Goal: Information Seeking & Learning: Learn about a topic

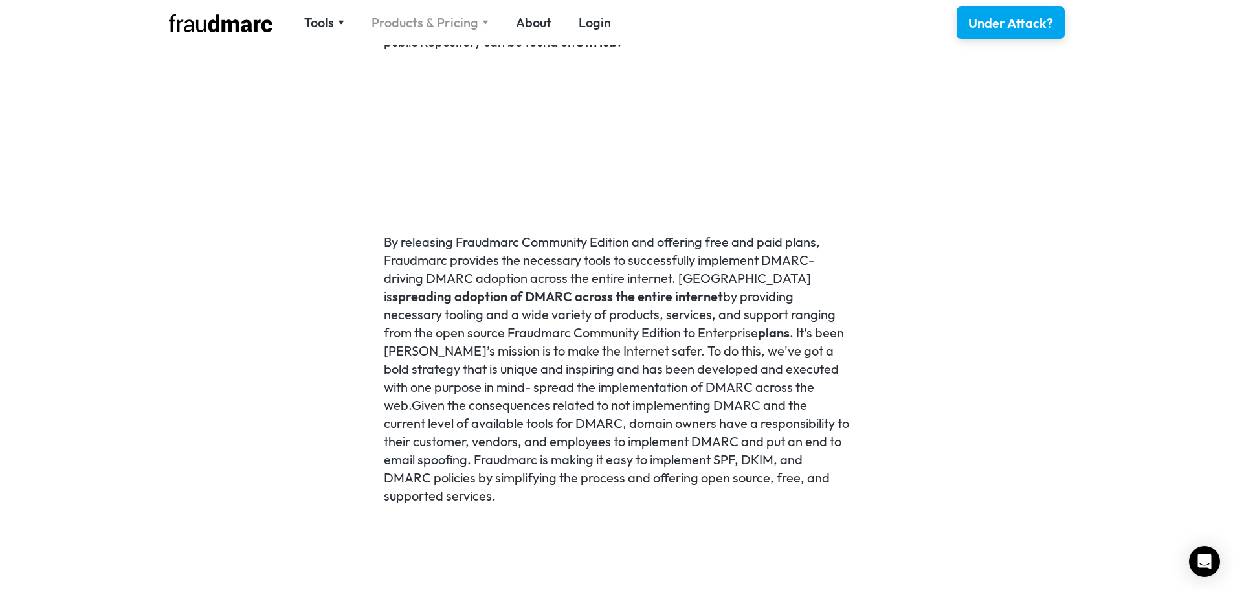
scroll to position [971, 0]
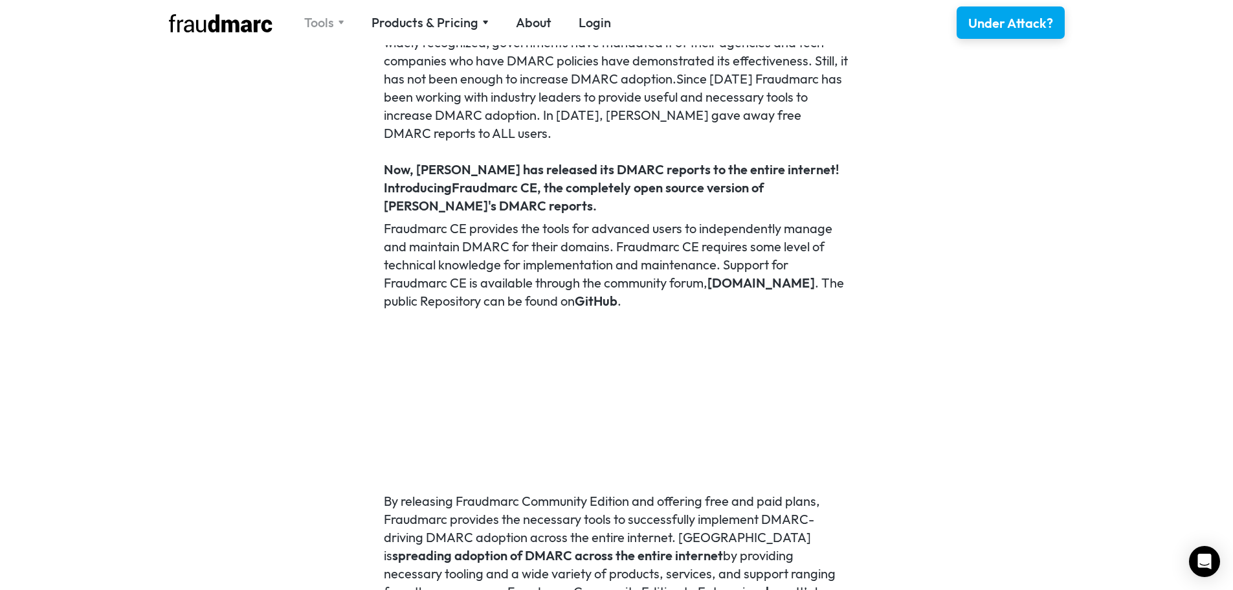
click at [328, 15] on div "Tools" at bounding box center [319, 23] width 30 height 18
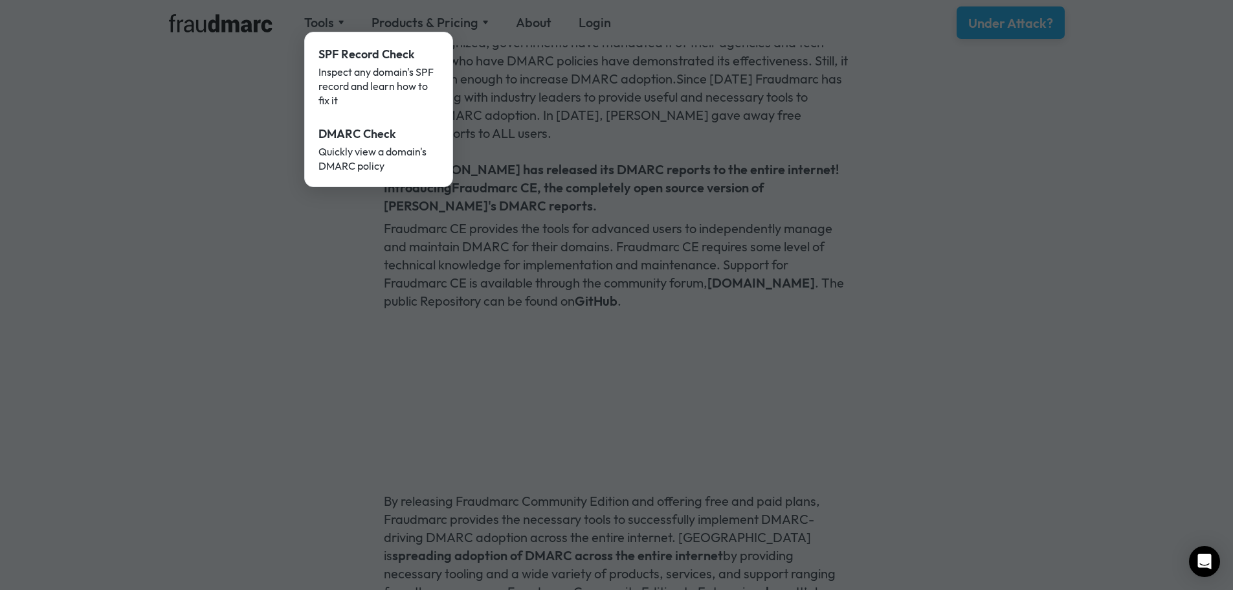
click at [251, 117] on div at bounding box center [616, 295] width 1233 height 590
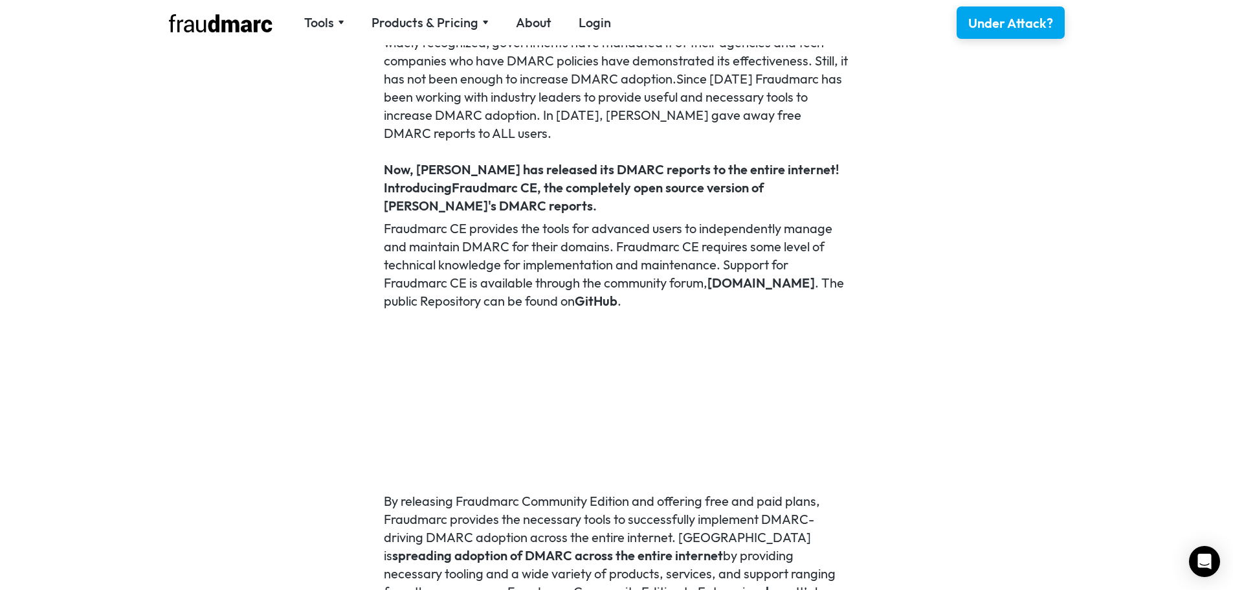
click at [447, 25] on div "Products & Pricing" at bounding box center [425, 23] width 107 height 18
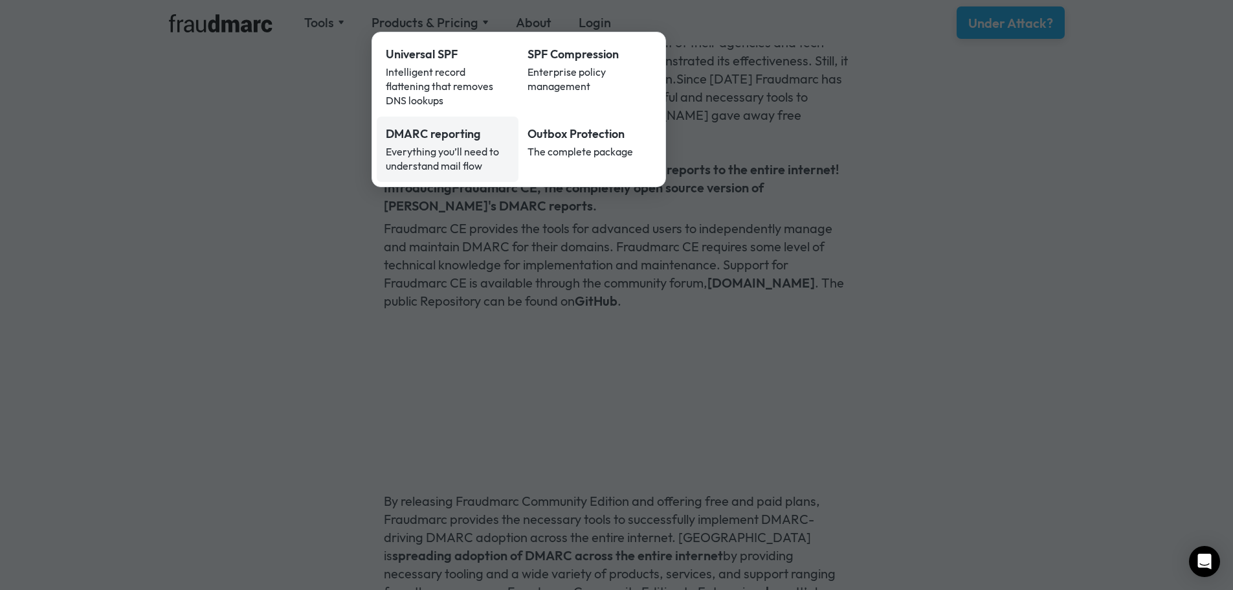
click at [424, 126] on div "DMARC reporting" at bounding box center [448, 134] width 124 height 17
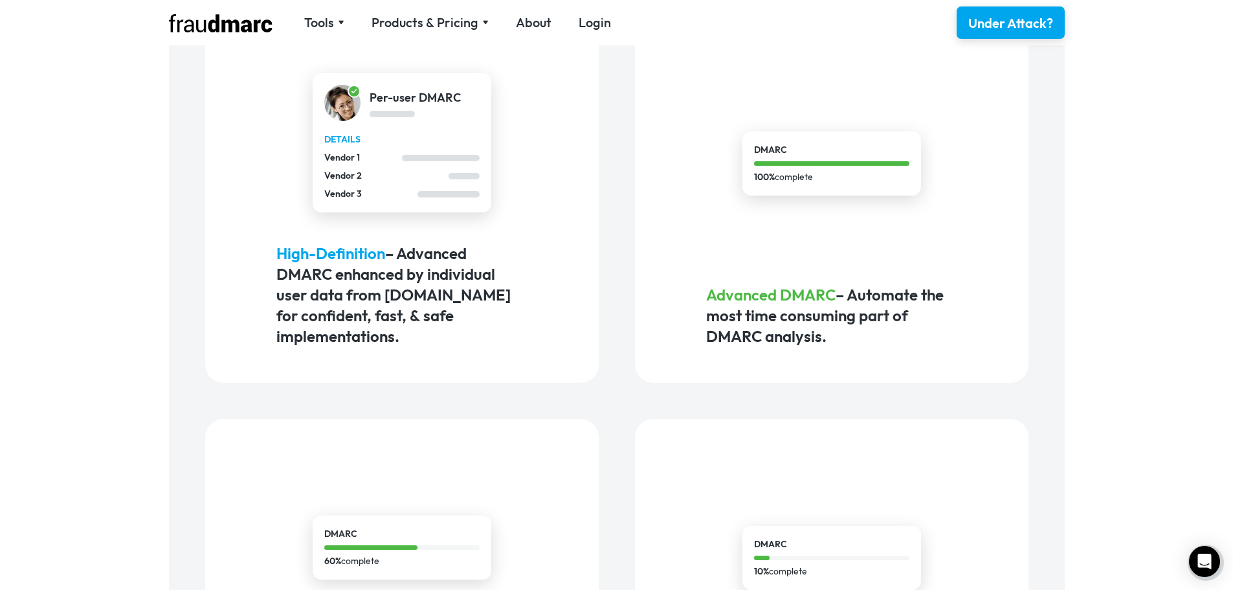
scroll to position [777, 0]
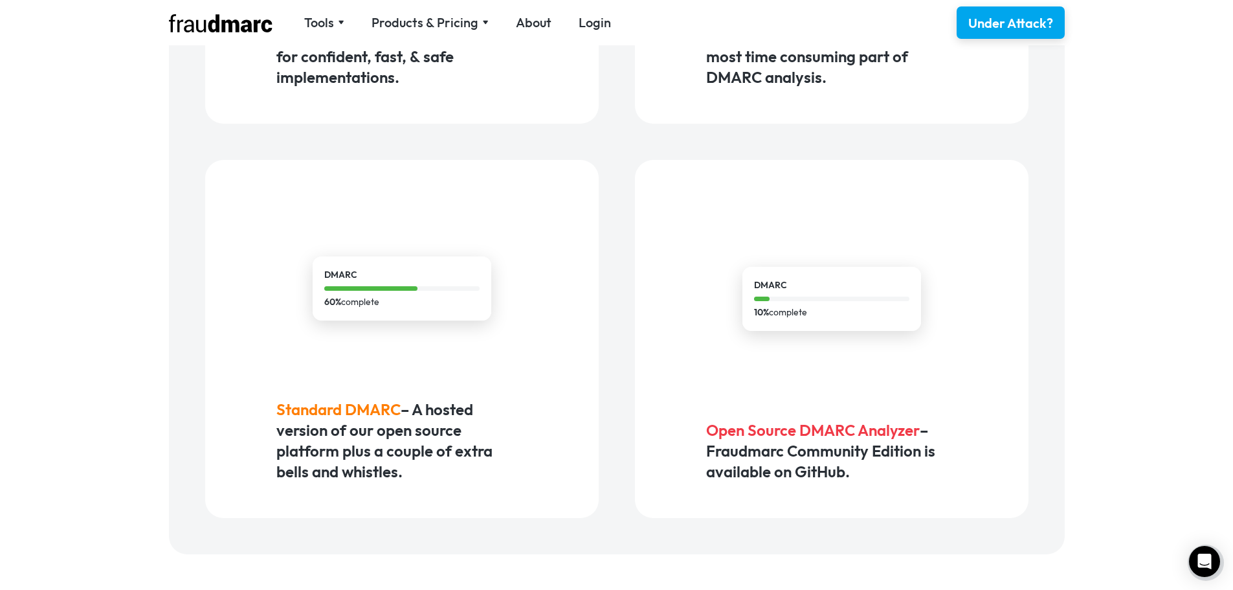
click at [795, 311] on div "10% complete" at bounding box center [831, 313] width 155 height 14
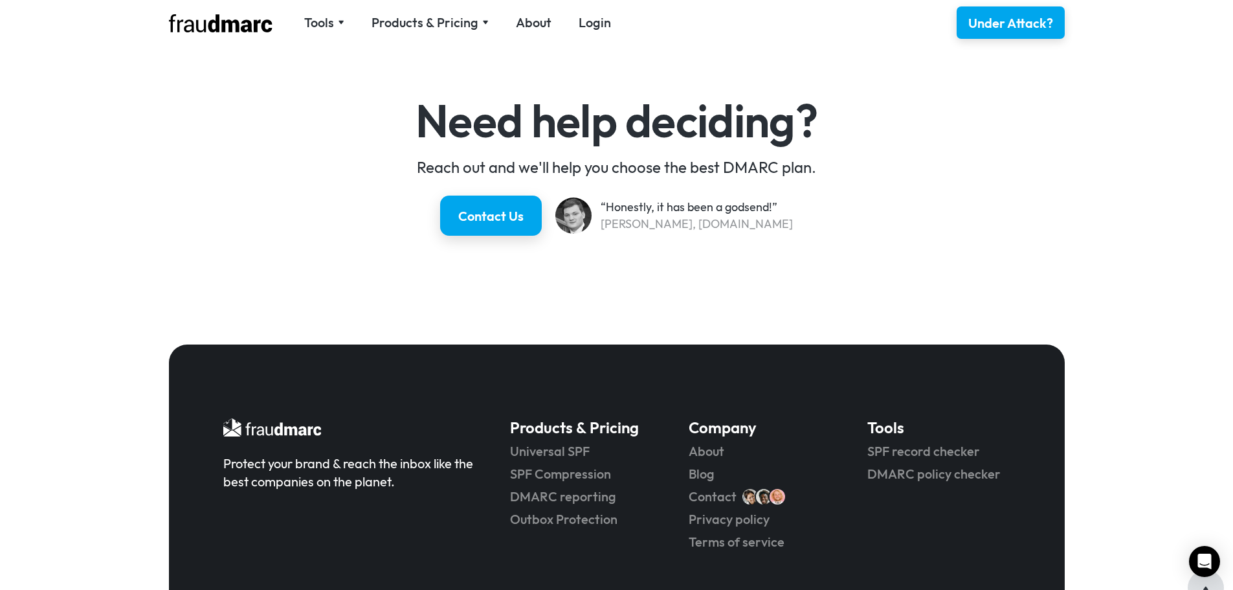
scroll to position [2266, 0]
